Goal: Check status: Check status

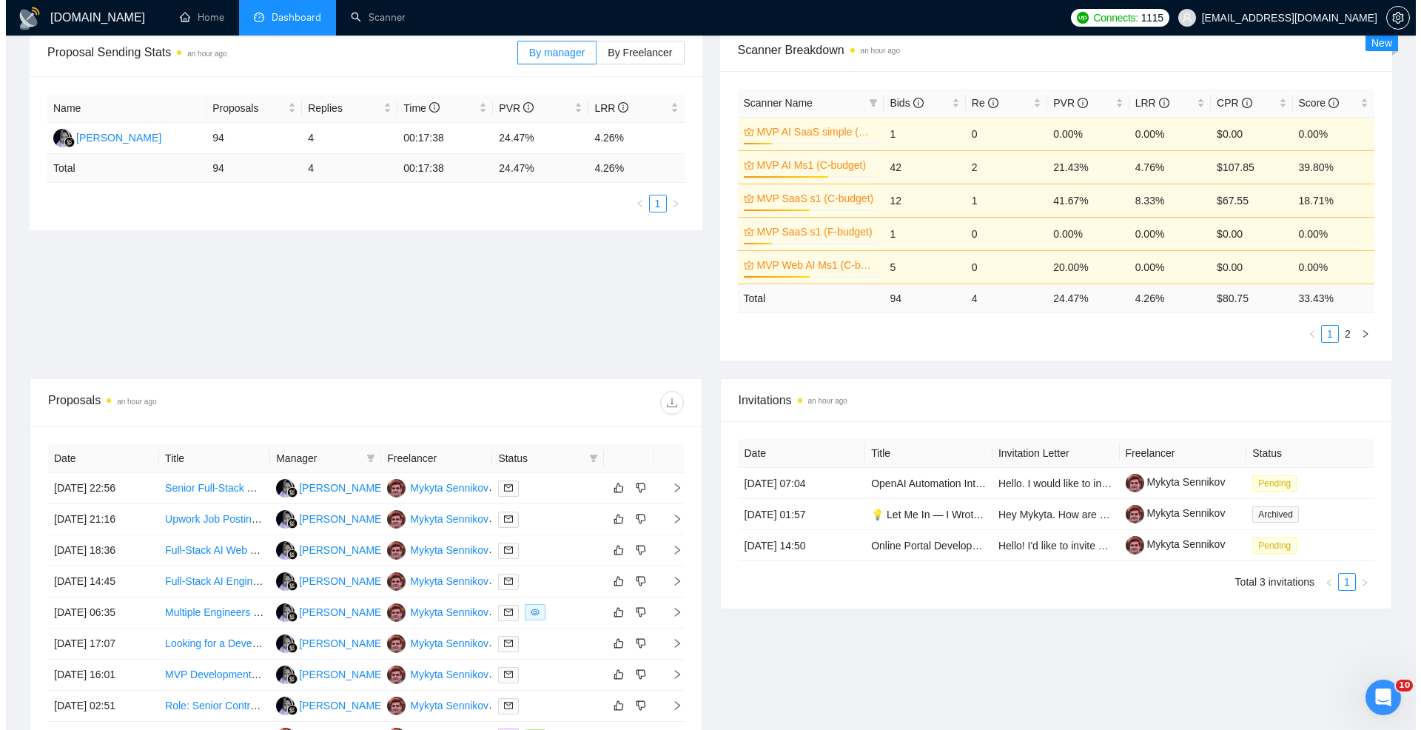
scroll to position [460, 0]
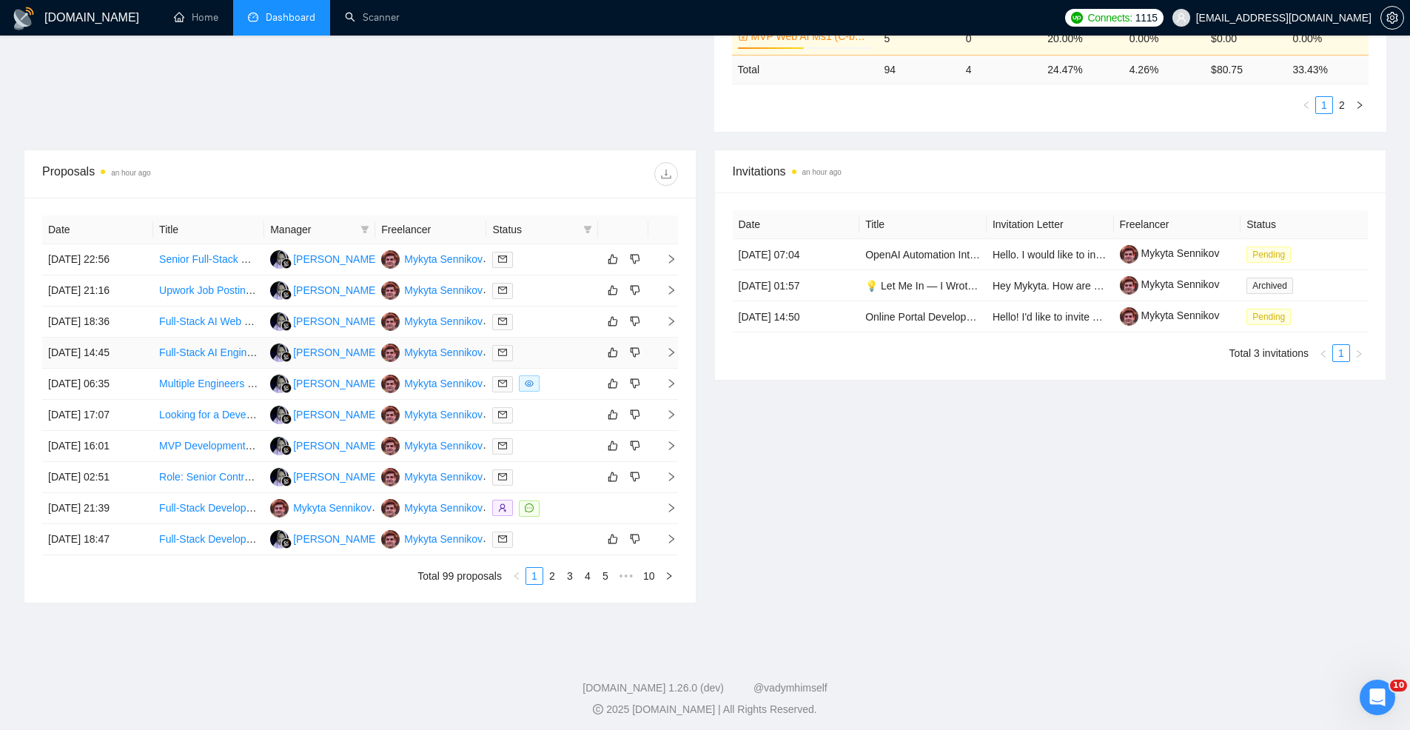
click at [543, 354] on div at bounding box center [541, 352] width 99 height 17
click at [560, 388] on div at bounding box center [541, 383] width 99 height 17
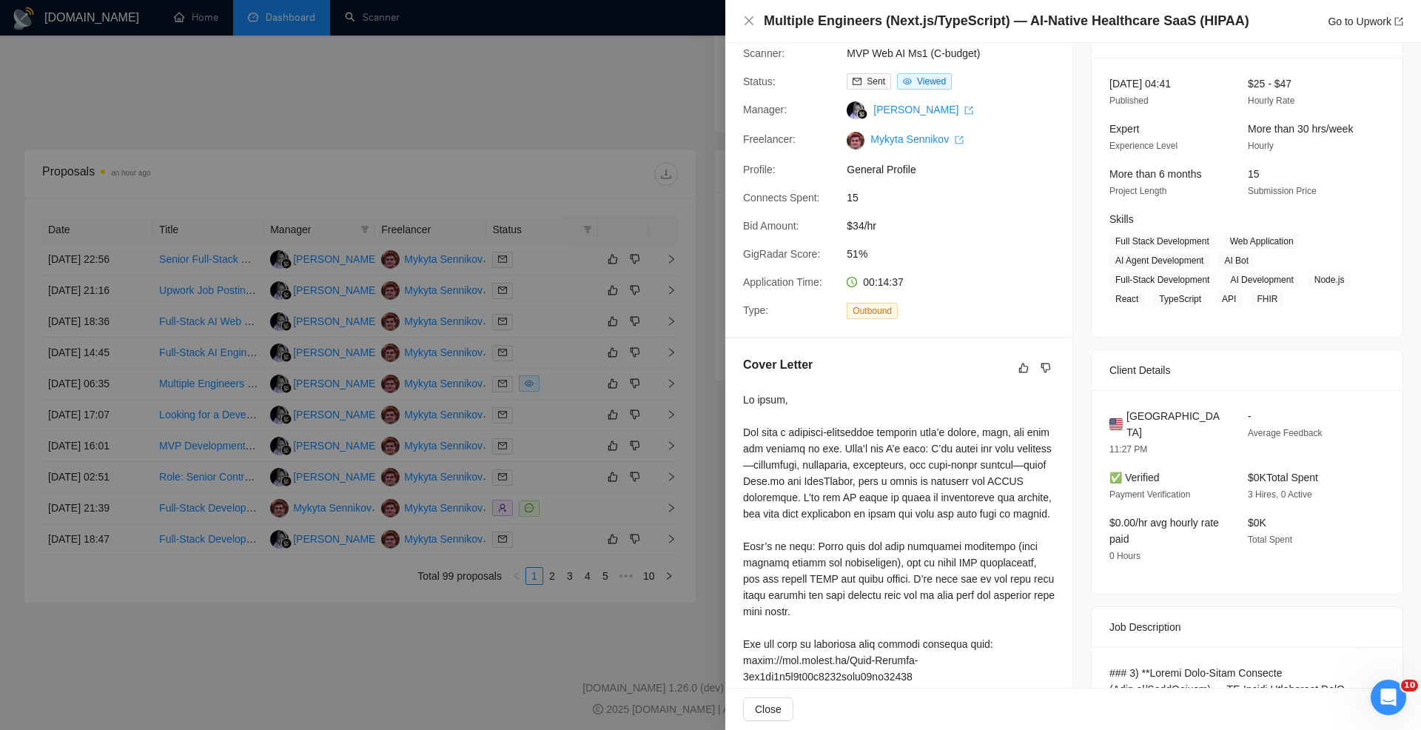
scroll to position [71, 0]
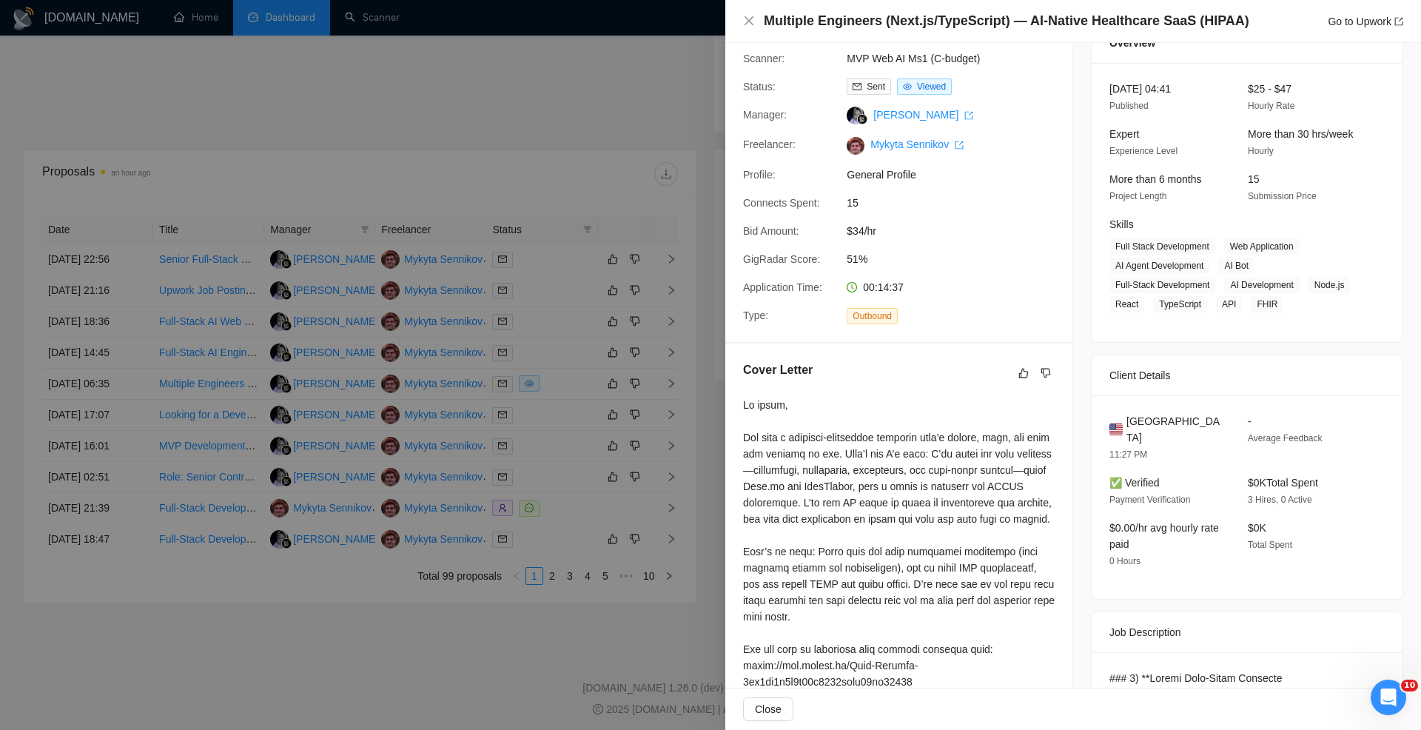
click at [636, 219] on div at bounding box center [710, 365] width 1421 height 730
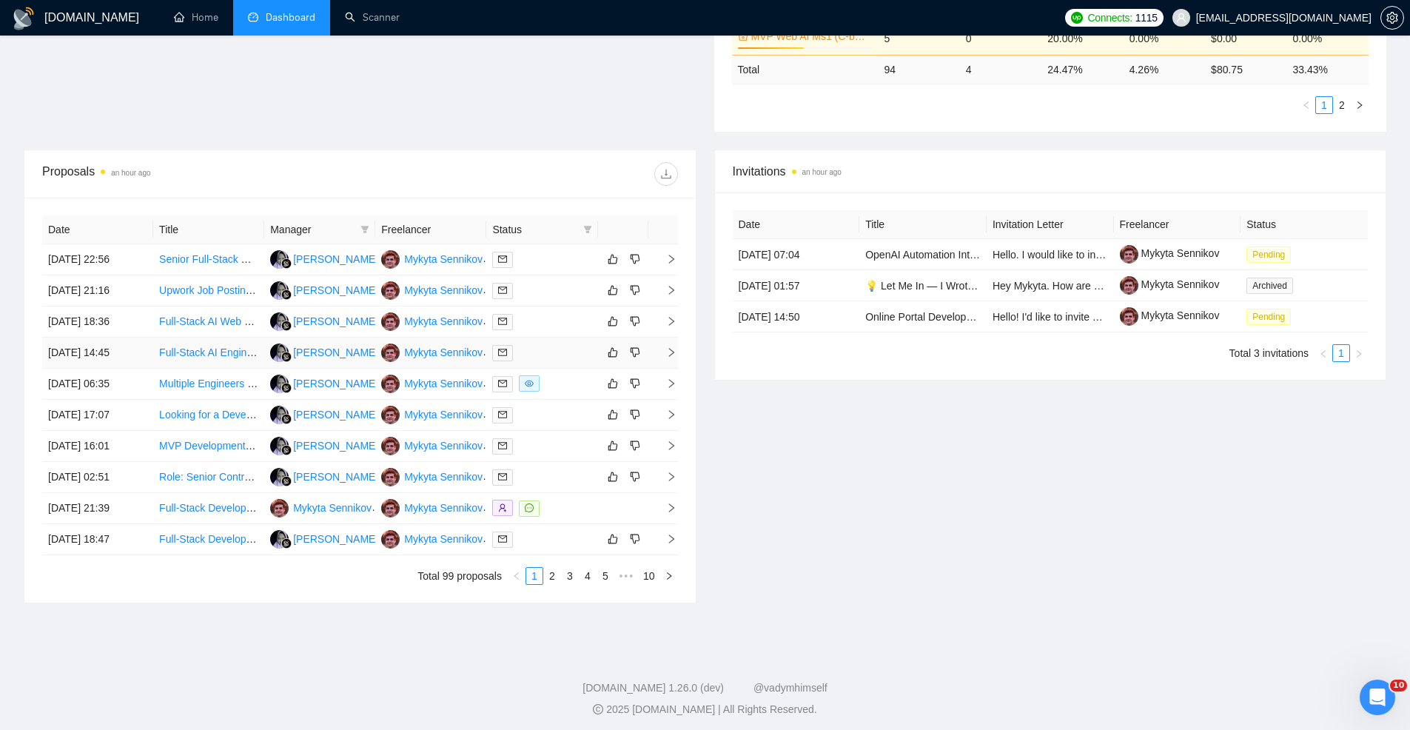
click at [537, 354] on div at bounding box center [541, 352] width 99 height 17
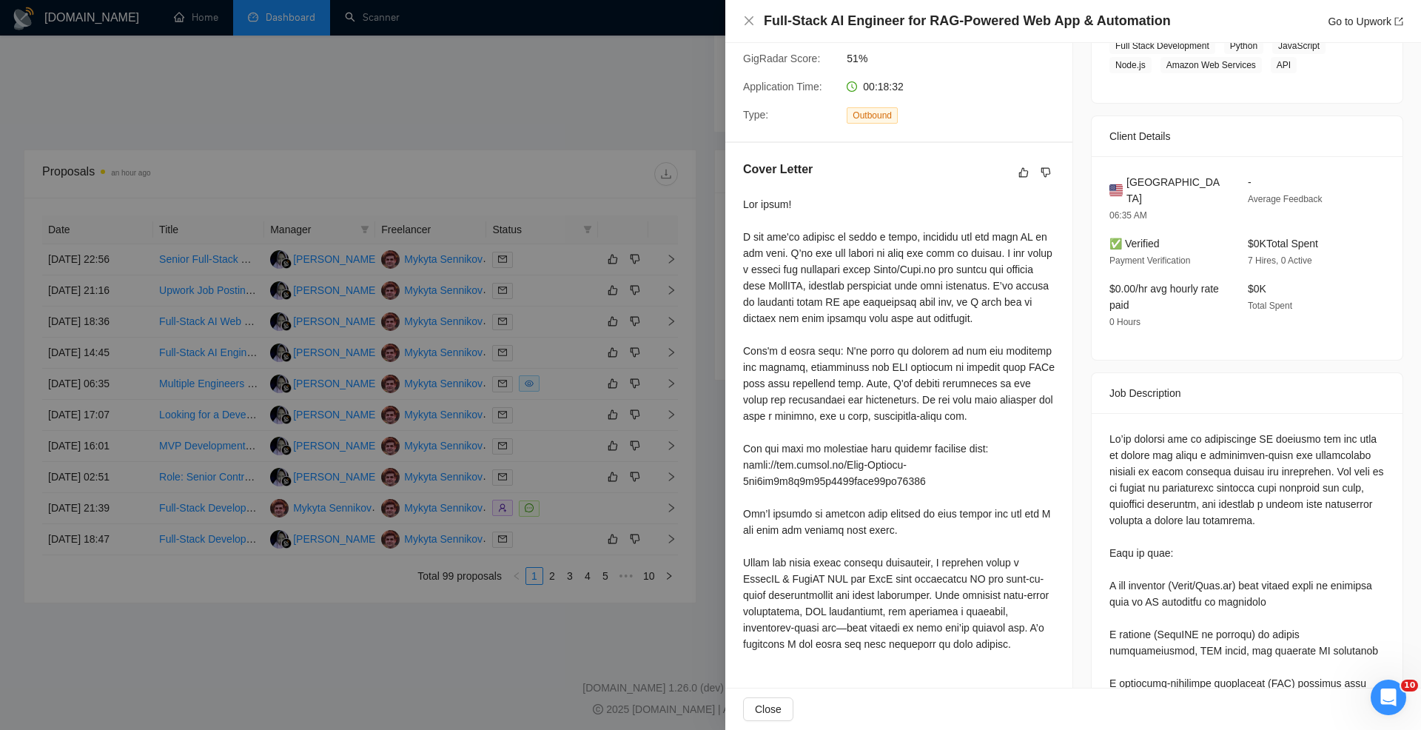
scroll to position [284, 0]
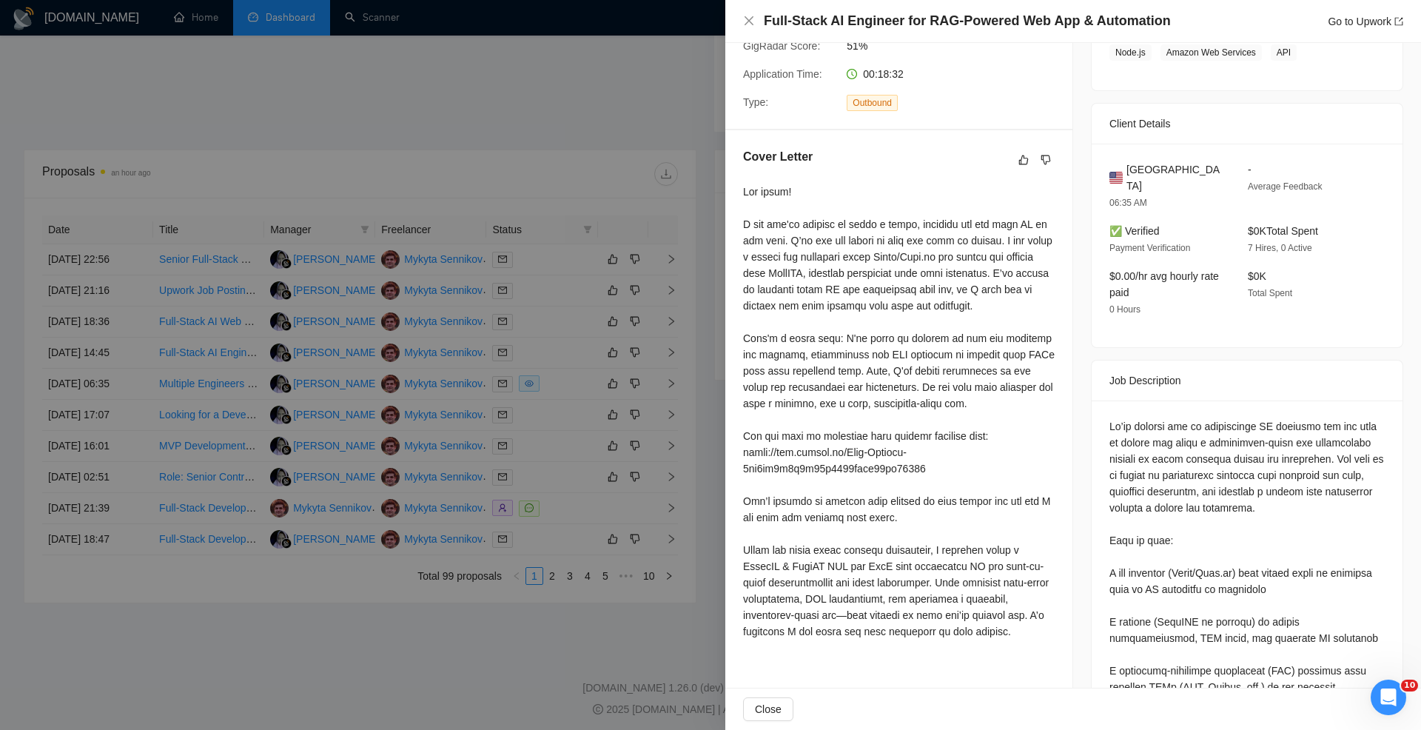
click at [583, 354] on div at bounding box center [710, 365] width 1421 height 730
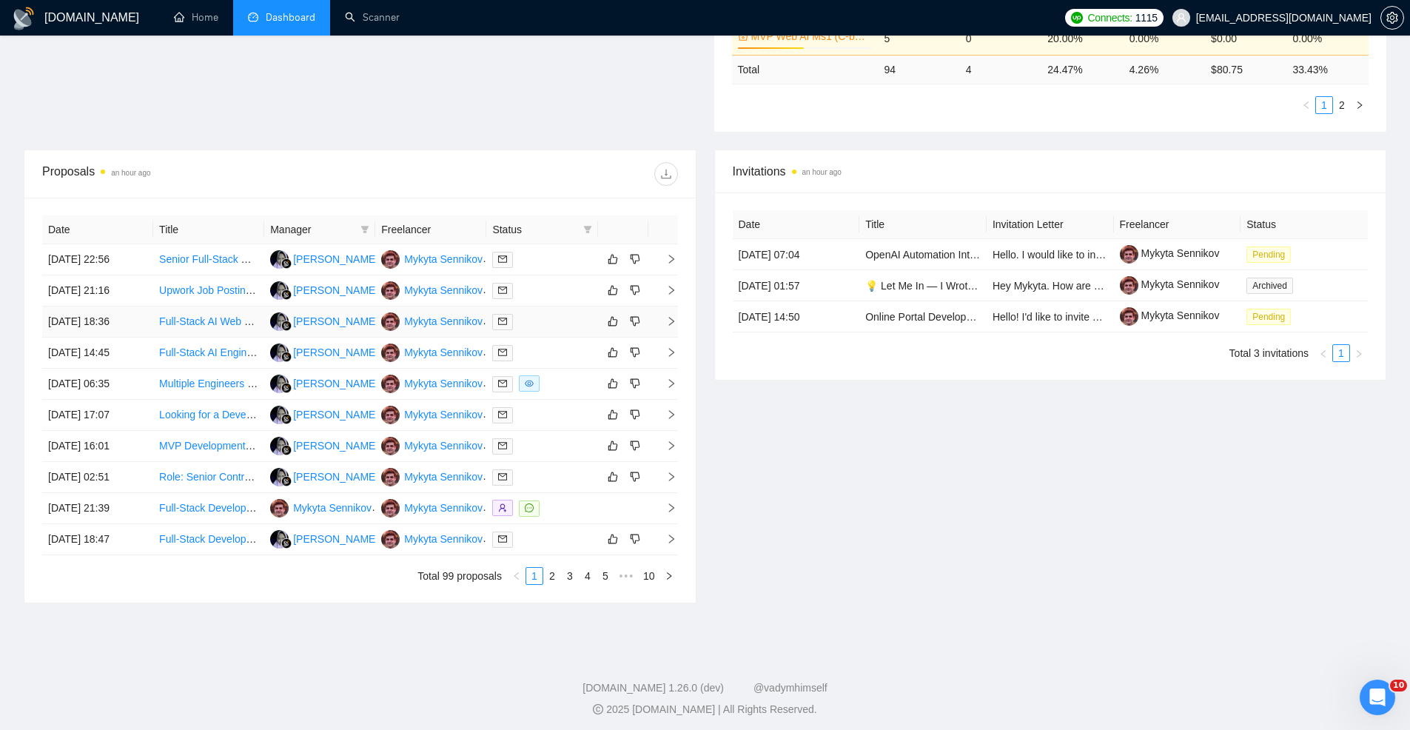
click at [537, 326] on div at bounding box center [541, 321] width 99 height 17
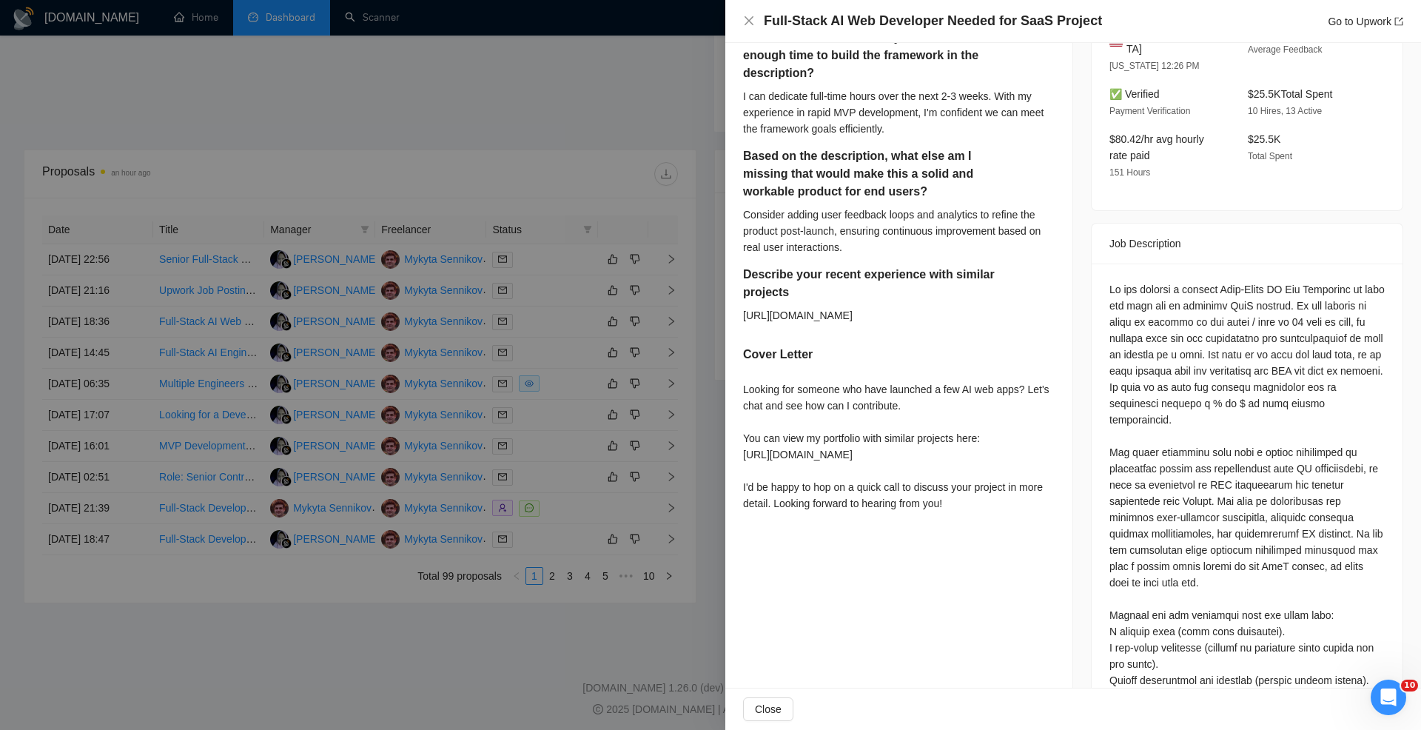
scroll to position [424, 0]
click at [684, 337] on div at bounding box center [710, 365] width 1421 height 730
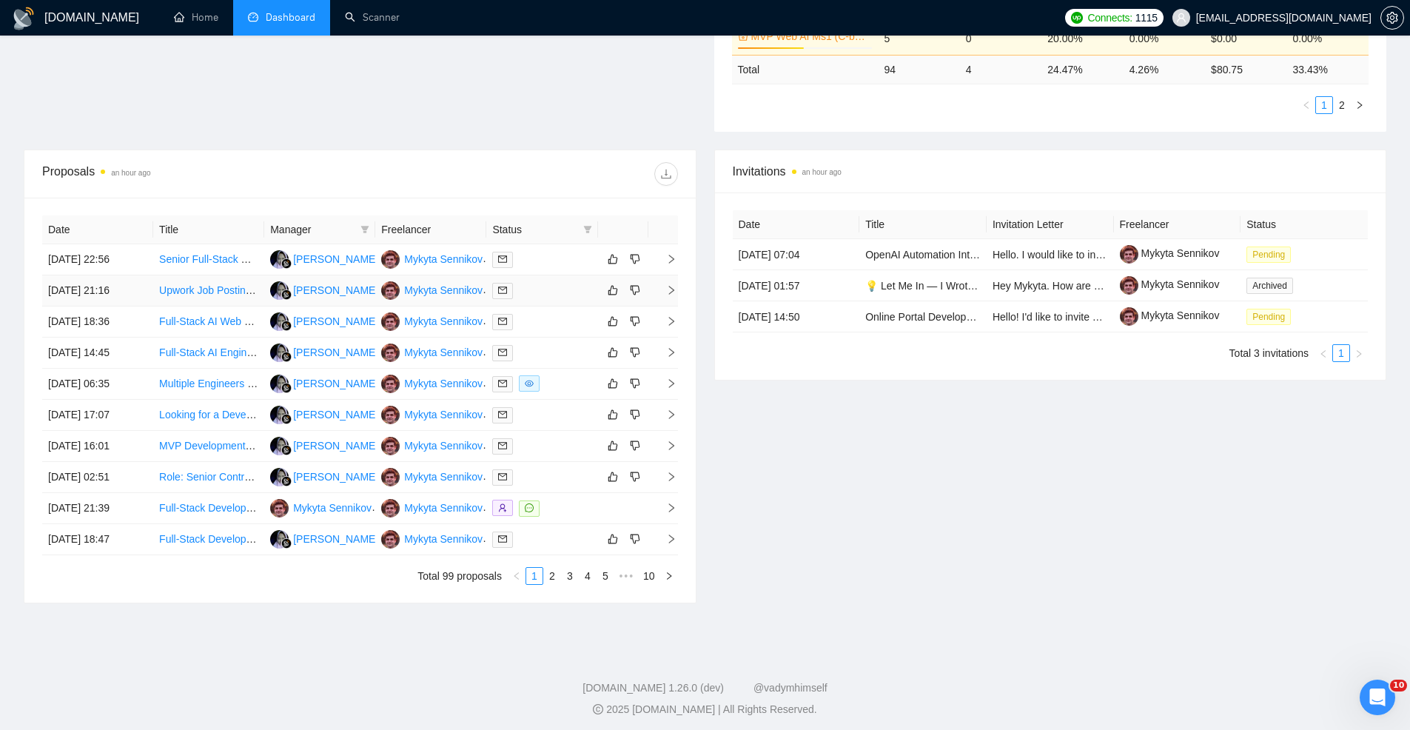
click at [557, 293] on div at bounding box center [541, 290] width 99 height 17
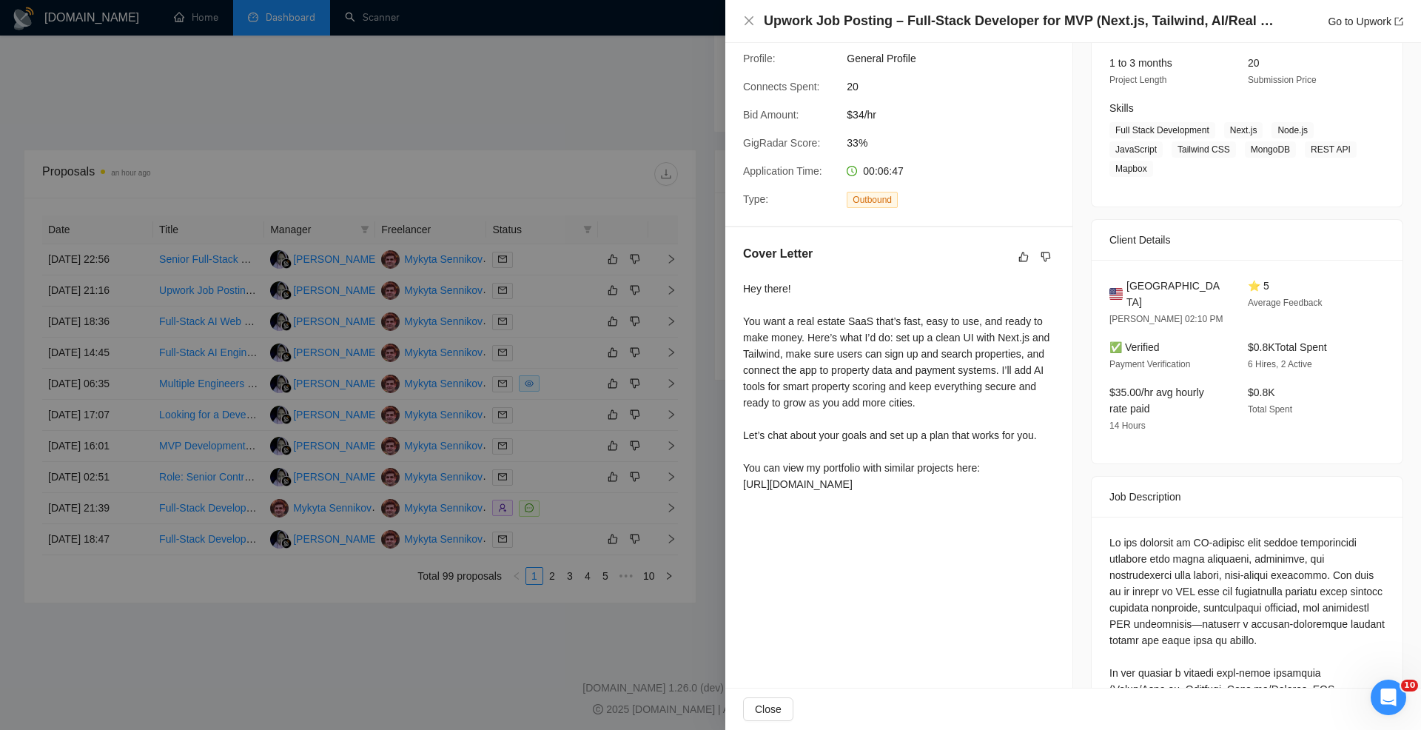
scroll to position [0, 0]
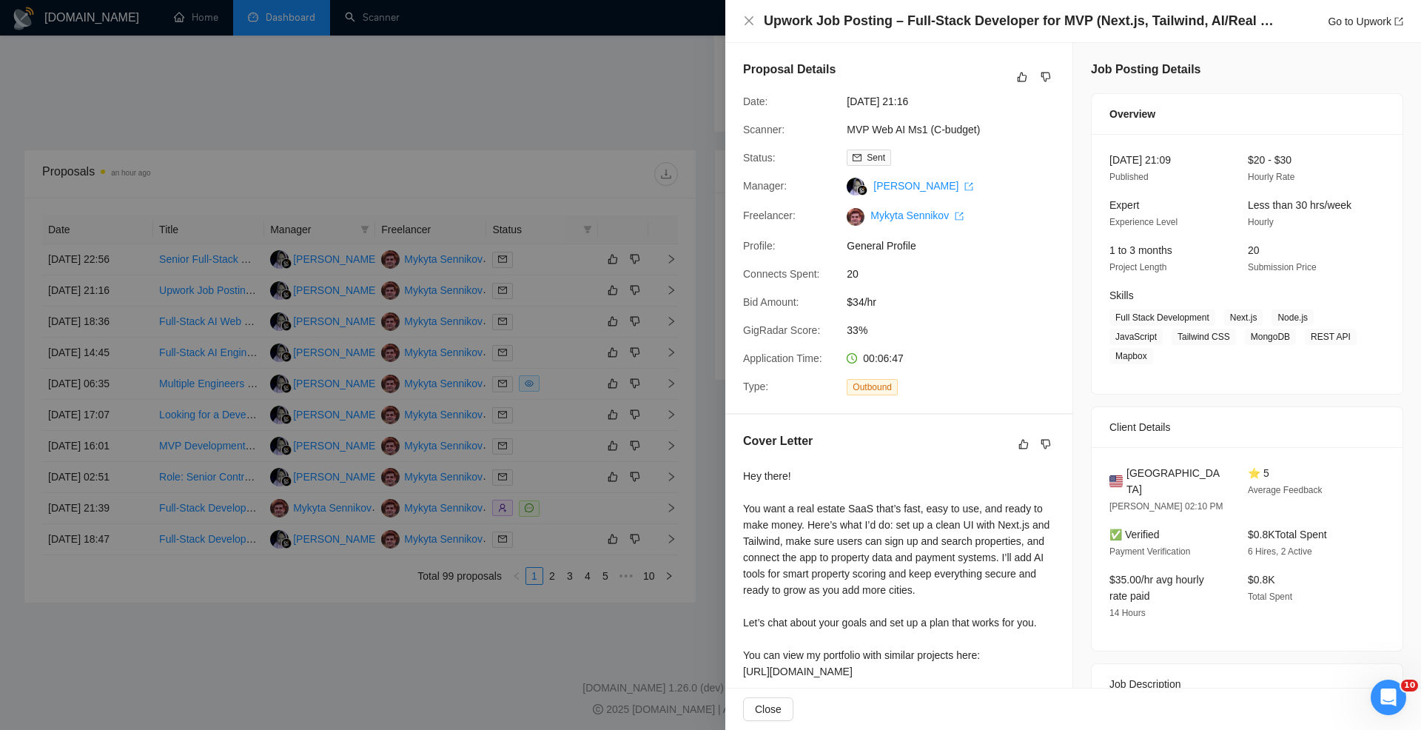
click at [626, 285] on div at bounding box center [710, 365] width 1421 height 730
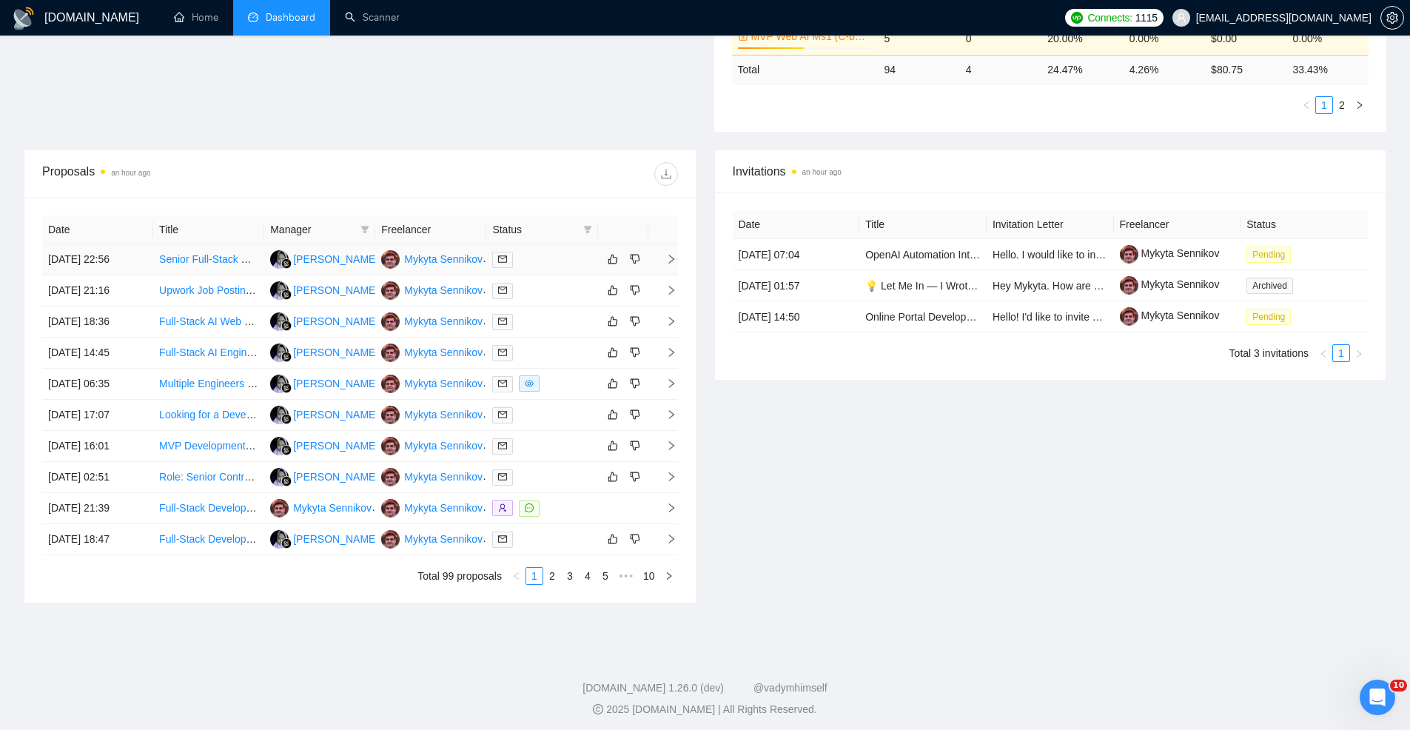
click at [559, 266] on div at bounding box center [541, 259] width 99 height 17
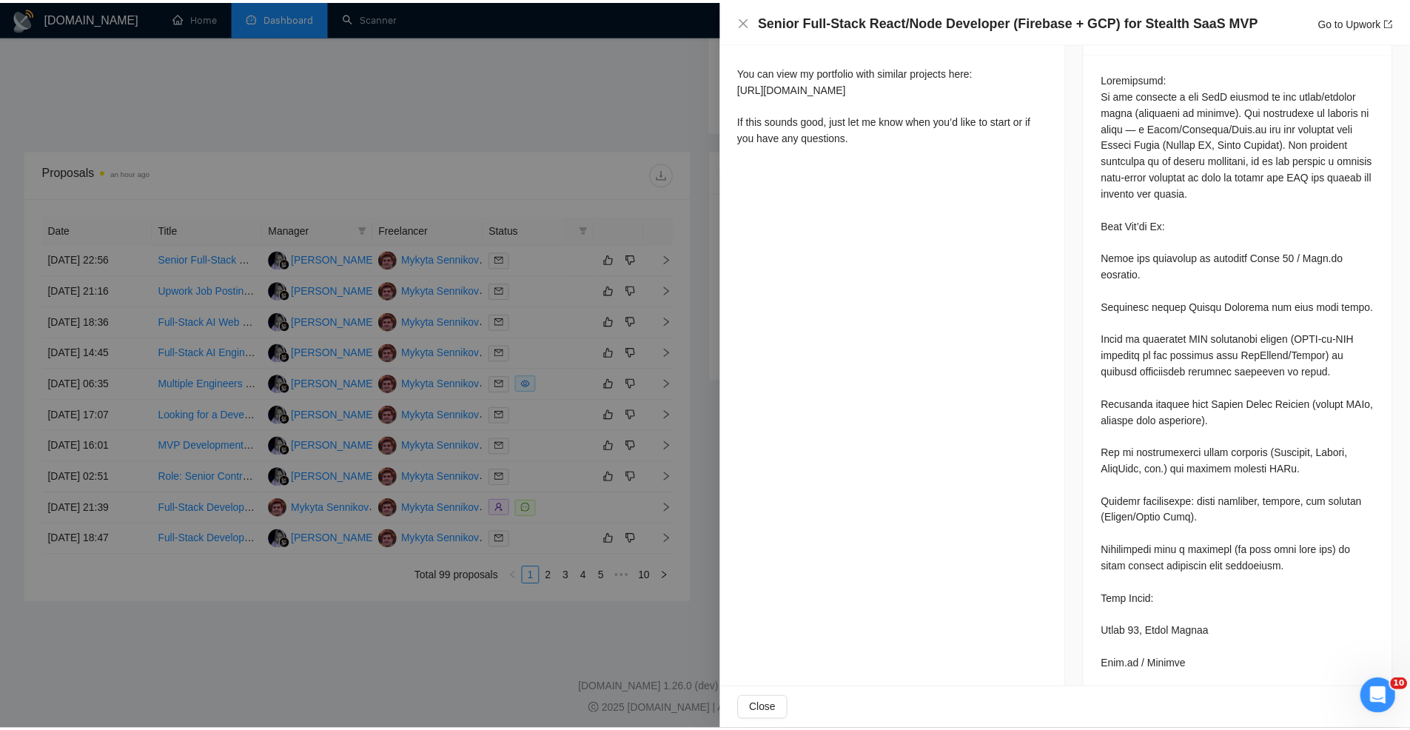
scroll to position [635, 0]
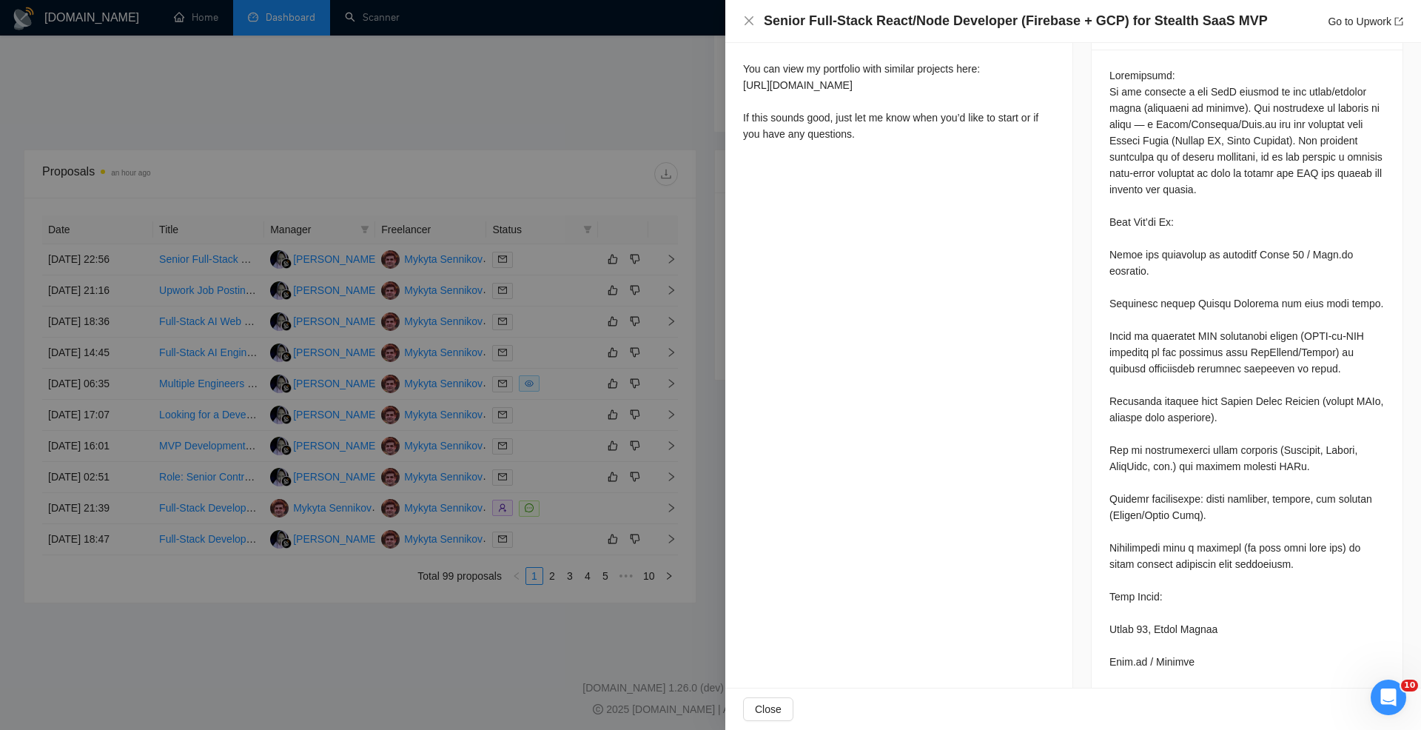
click at [662, 289] on div at bounding box center [710, 365] width 1421 height 730
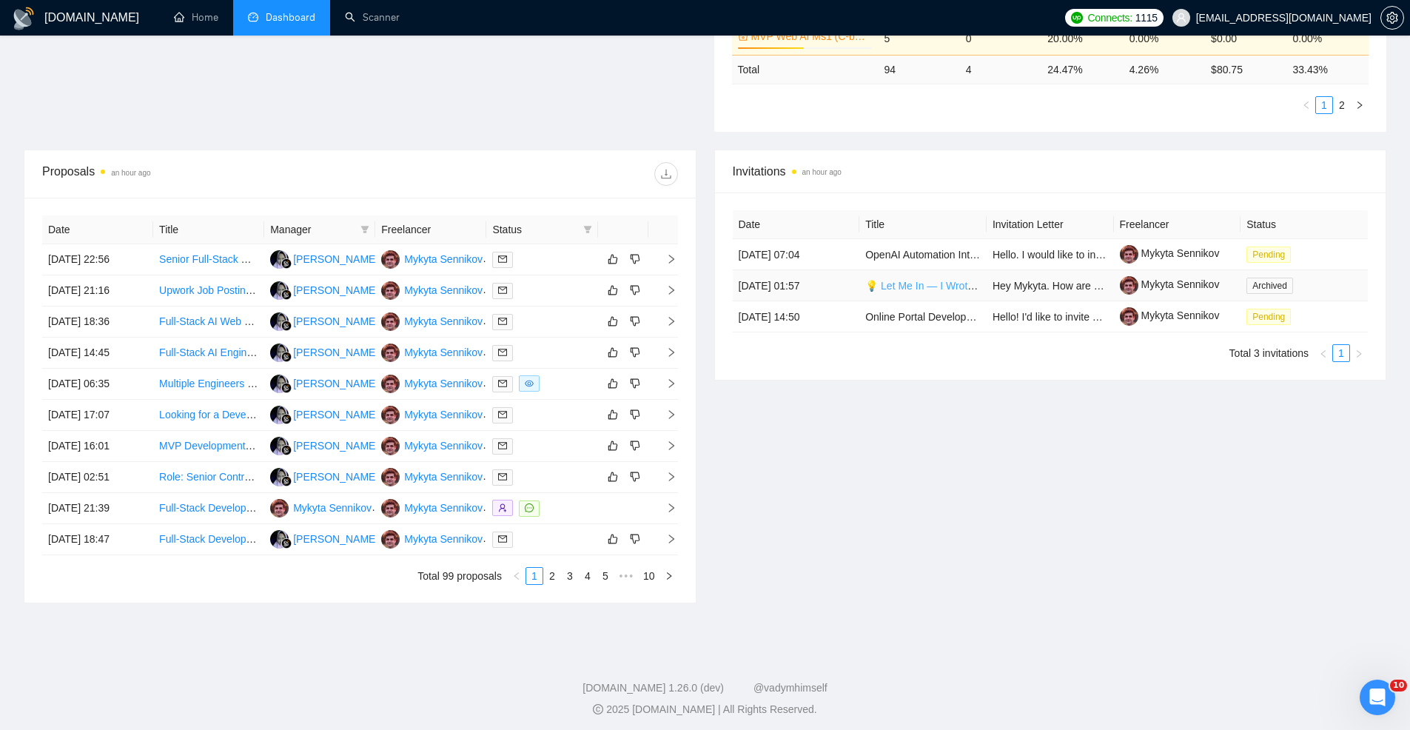
scroll to position [0, 0]
